Goal: Task Accomplishment & Management: Use online tool/utility

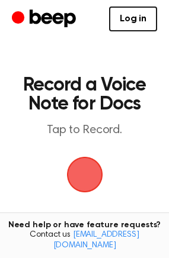
drag, startPoint x: 76, startPoint y: 177, endPoint x: 69, endPoint y: 177, distance: 7.7
click at [69, 177] on span "button" at bounding box center [84, 175] width 39 height 39
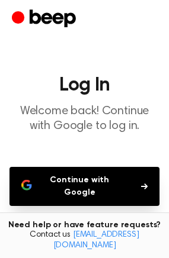
click at [91, 187] on button "Continue with Google" at bounding box center [84, 186] width 150 height 39
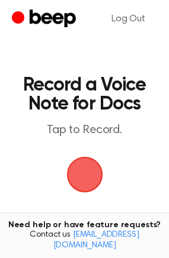
click at [91, 171] on span "button" at bounding box center [84, 175] width 40 height 40
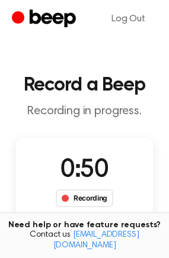
click at [108, 179] on div "0:50 Recording" at bounding box center [84, 179] width 76 height 55
click at [85, 199] on div "Recording" at bounding box center [84, 199] width 57 height 18
drag, startPoint x: 85, startPoint y: 199, endPoint x: 12, endPoint y: 188, distance: 73.7
click at [12, 188] on main "Record a Beep Recording in progress. 0:55 Recording Delete Save Tired of copyin…" at bounding box center [84, 219] width 169 height 438
click at [93, 197] on div "Recording" at bounding box center [84, 199] width 57 height 18
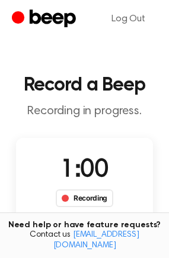
click at [94, 196] on div "Recording" at bounding box center [84, 199] width 57 height 18
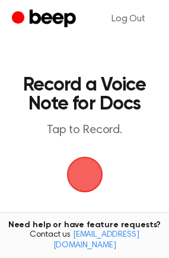
click at [90, 176] on span "button" at bounding box center [84, 174] width 47 height 47
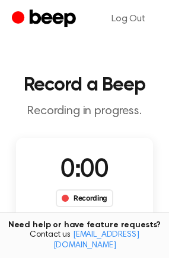
click at [84, 170] on span "0:00" at bounding box center [83, 170] width 47 height 25
click at [83, 172] on span "0:00" at bounding box center [83, 170] width 47 height 25
click at [92, 202] on div "Recording" at bounding box center [84, 199] width 57 height 18
click at [63, 200] on span at bounding box center [65, 198] width 7 height 7
click at [61, 200] on div "Recording" at bounding box center [84, 199] width 57 height 18
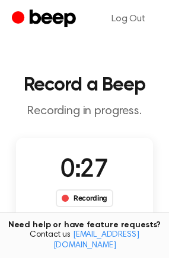
click at [61, 200] on div "Recording" at bounding box center [84, 199] width 57 height 18
click at [133, 22] on link "Log Out" at bounding box center [128, 19] width 57 height 28
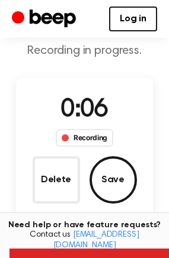
scroll to position [59, 0]
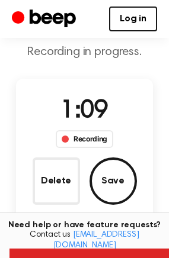
click at [118, 195] on button "Save" at bounding box center [112, 181] width 47 height 47
